Goal: Check status: Check status

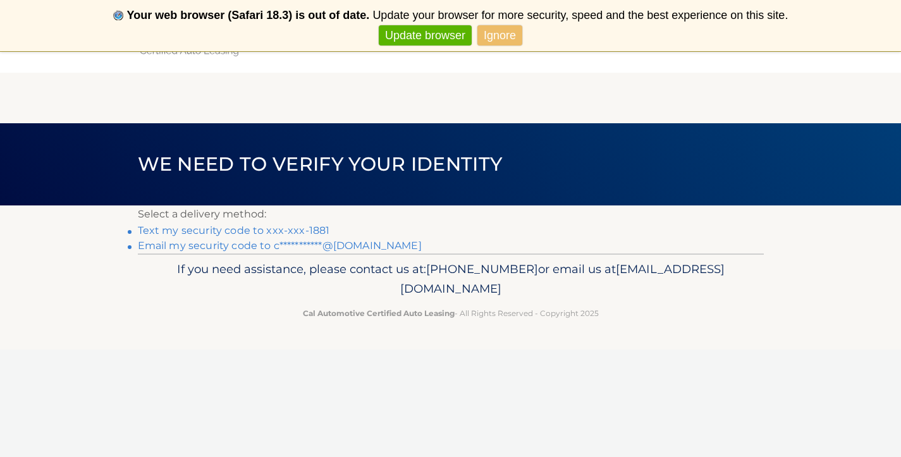
click at [312, 230] on link "Text my security code to xxx-xxx-1881" at bounding box center [234, 231] width 192 height 12
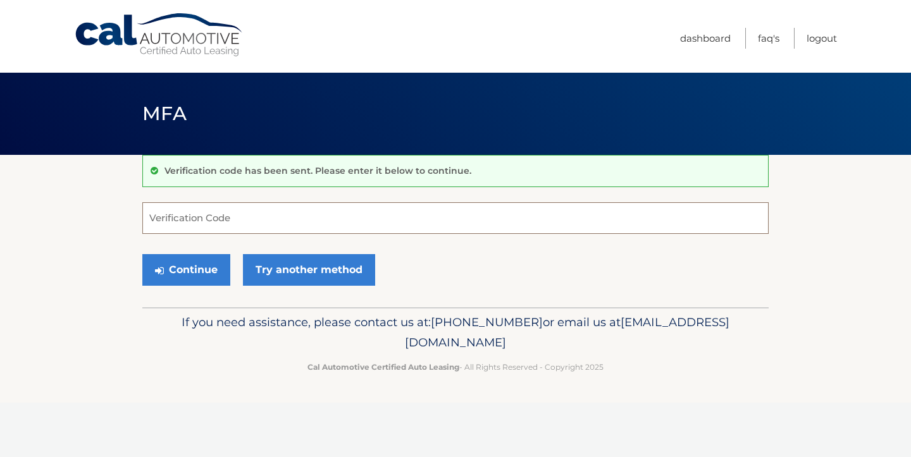
click at [302, 219] on input "Verification Code" at bounding box center [455, 218] width 626 height 32
type input "795077"
click at [211, 272] on button "Continue" at bounding box center [186, 270] width 88 height 32
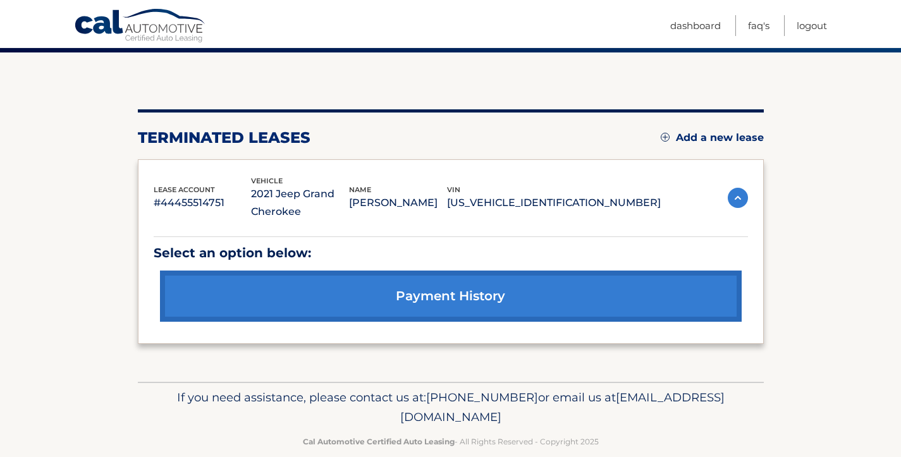
scroll to position [105, 0]
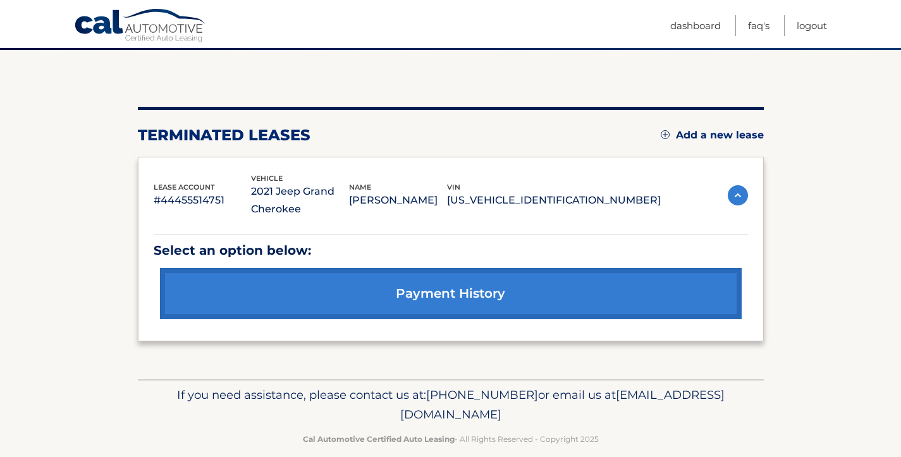
click at [349, 200] on p "2021 Jeep Grand Cherokee" at bounding box center [300, 200] width 98 height 35
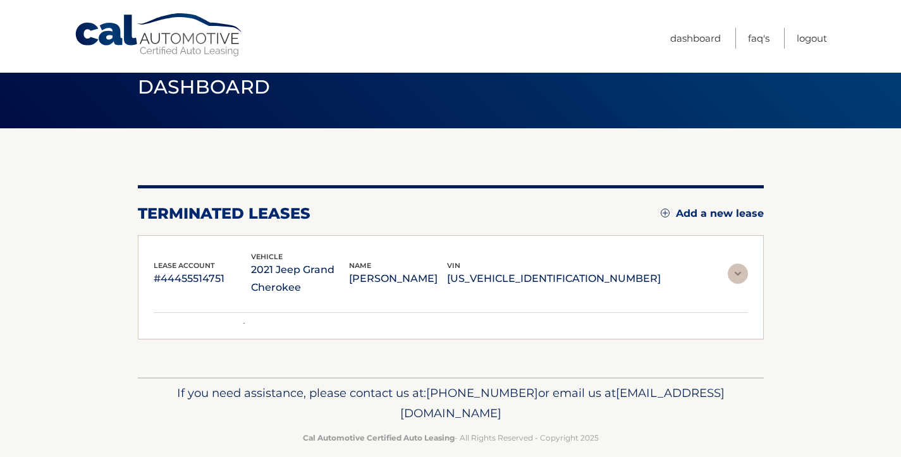
scroll to position [14, 0]
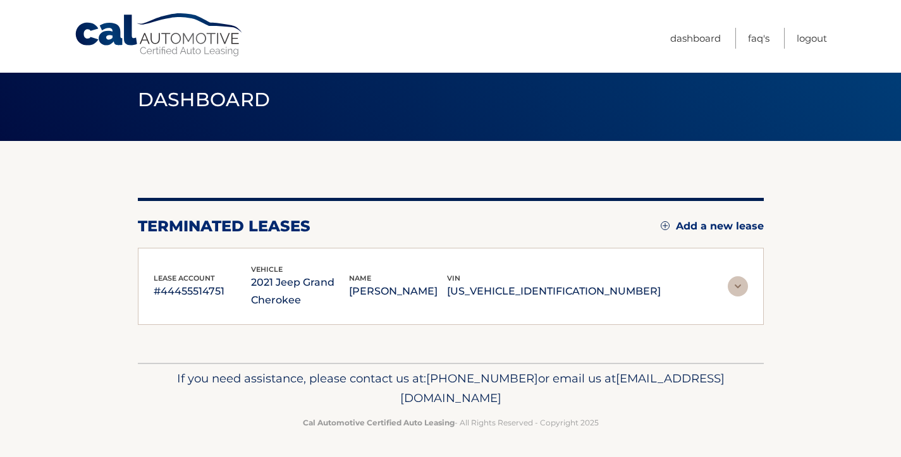
click at [385, 254] on div "lease account #44455514751 vehicle 2021 Jeep Grand Cherokee name COURTNEY MUNNI…" at bounding box center [451, 287] width 626 height 78
click at [349, 280] on p "2021 Jeep Grand Cherokee" at bounding box center [300, 291] width 98 height 35
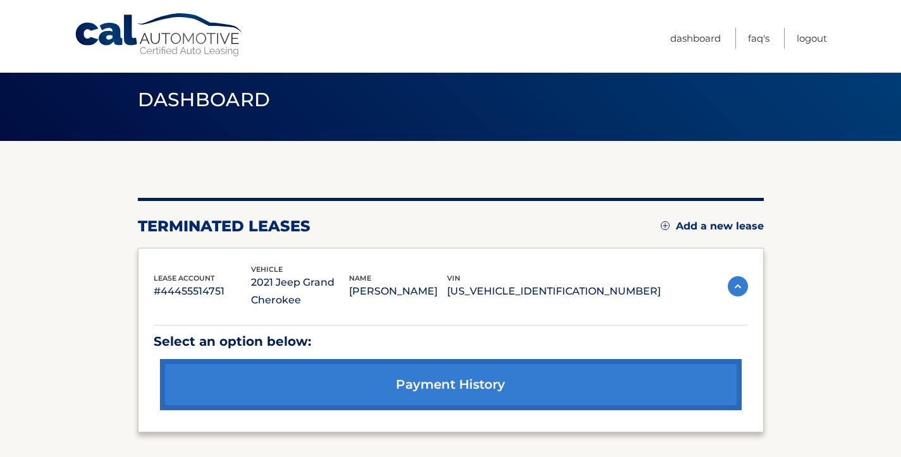
click at [370, 372] on link "payment history" at bounding box center [451, 384] width 582 height 51
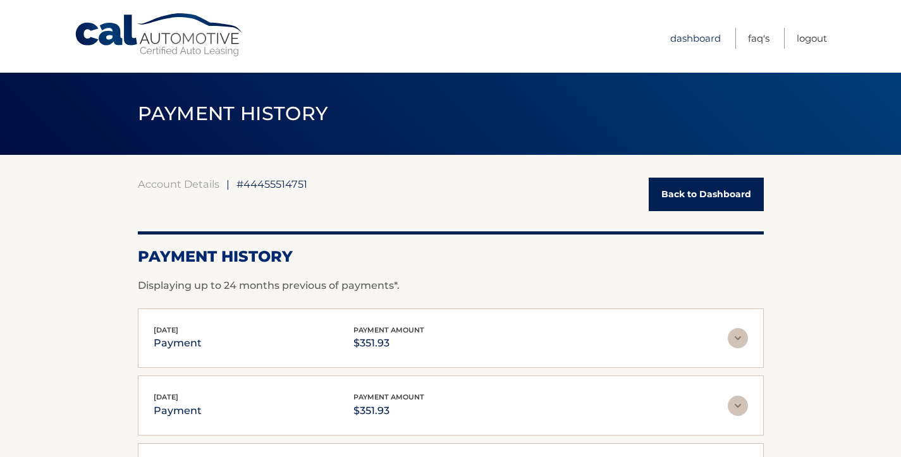
click at [699, 42] on link "Dashboard" at bounding box center [695, 38] width 51 height 21
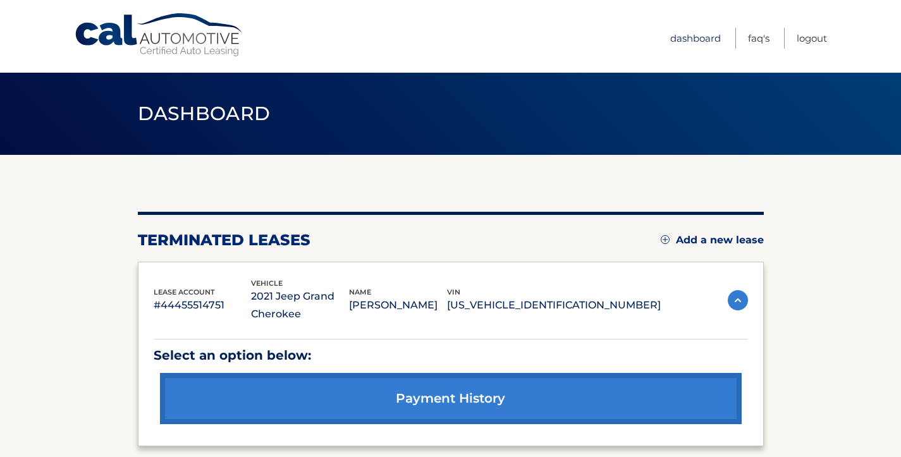
click at [690, 39] on link "Dashboard" at bounding box center [695, 38] width 51 height 21
click at [741, 299] on img at bounding box center [738, 300] width 20 height 20
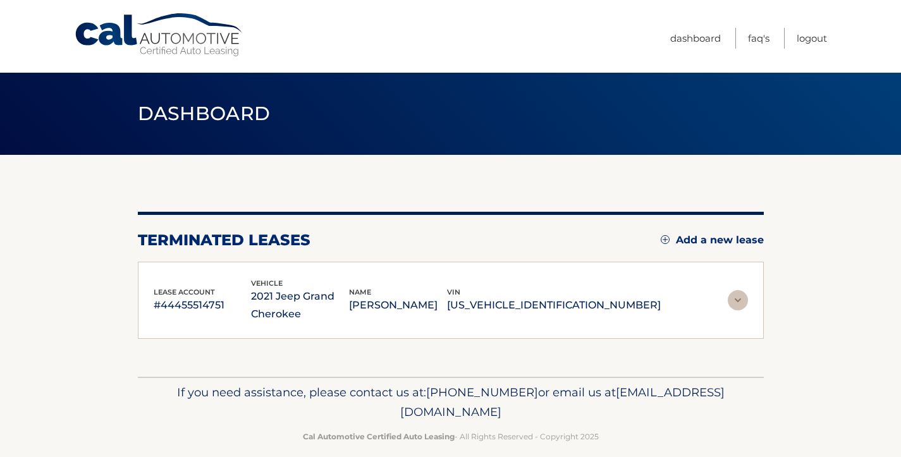
click at [741, 299] on img at bounding box center [738, 300] width 20 height 20
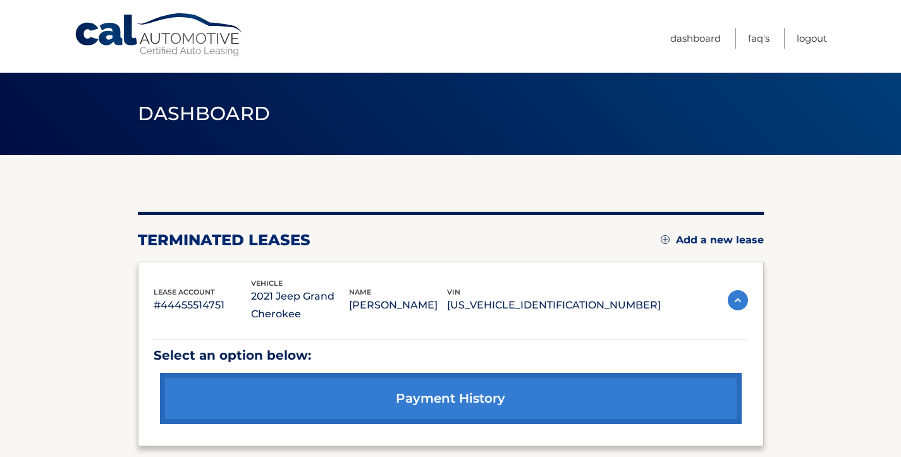
click at [609, 419] on link "payment history" at bounding box center [451, 398] width 582 height 51
click at [606, 397] on link "payment history" at bounding box center [451, 398] width 582 height 51
